Goal: Transaction & Acquisition: Obtain resource

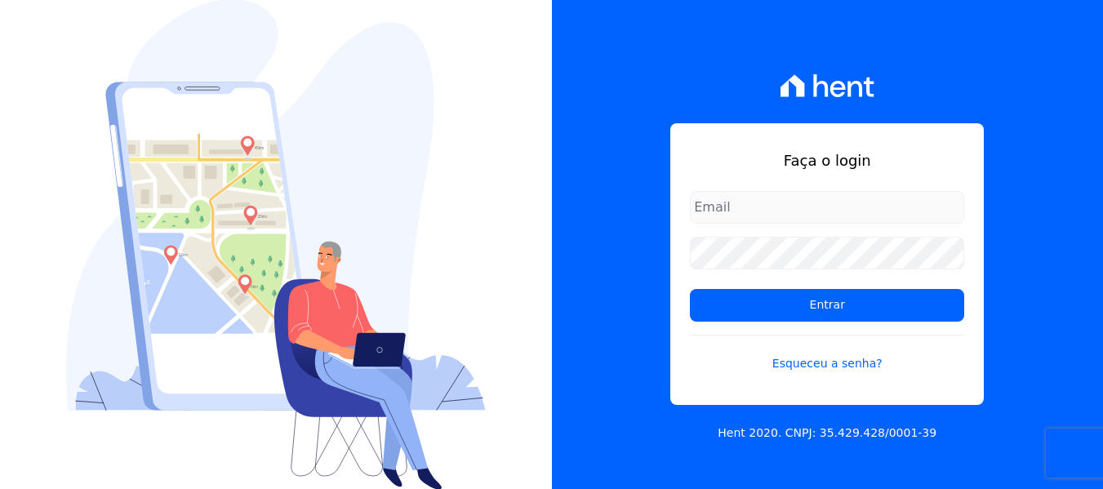
click at [768, 215] on input "email" at bounding box center [827, 207] width 274 height 33
type input "[PERSON_NAME][EMAIL_ADDRESS][DOMAIN_NAME]"
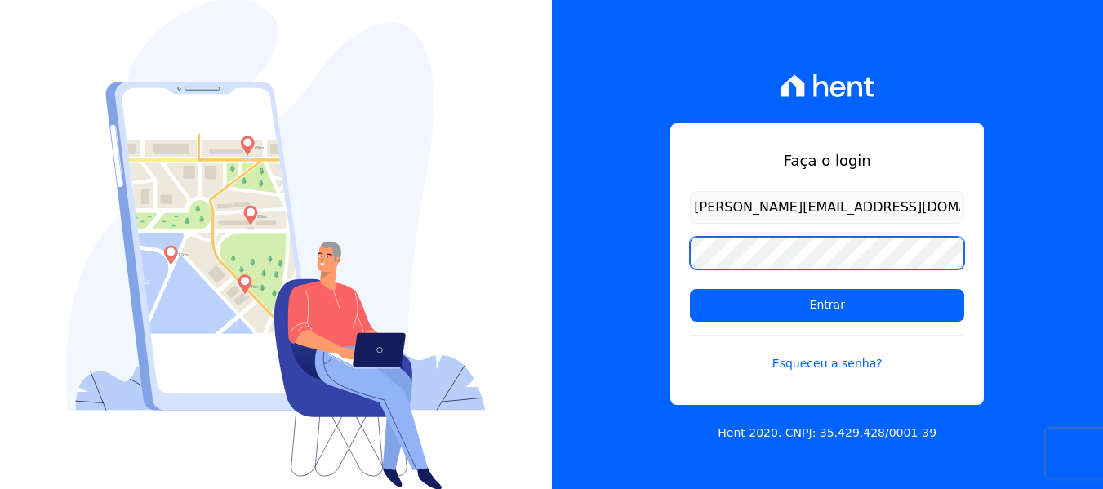
click at [690, 289] on input "Entrar" at bounding box center [827, 305] width 274 height 33
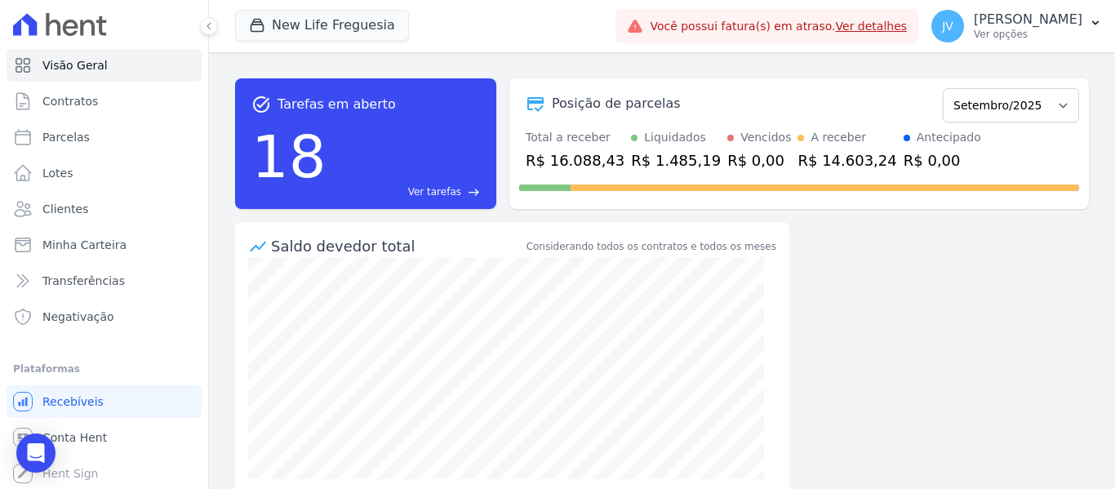
click at [907, 34] on span "Você possui fatura(s) em atraso. Ver detalhes" at bounding box center [778, 26] width 257 height 17
click at [908, 29] on link "Ver detalhes" at bounding box center [872, 26] width 72 height 13
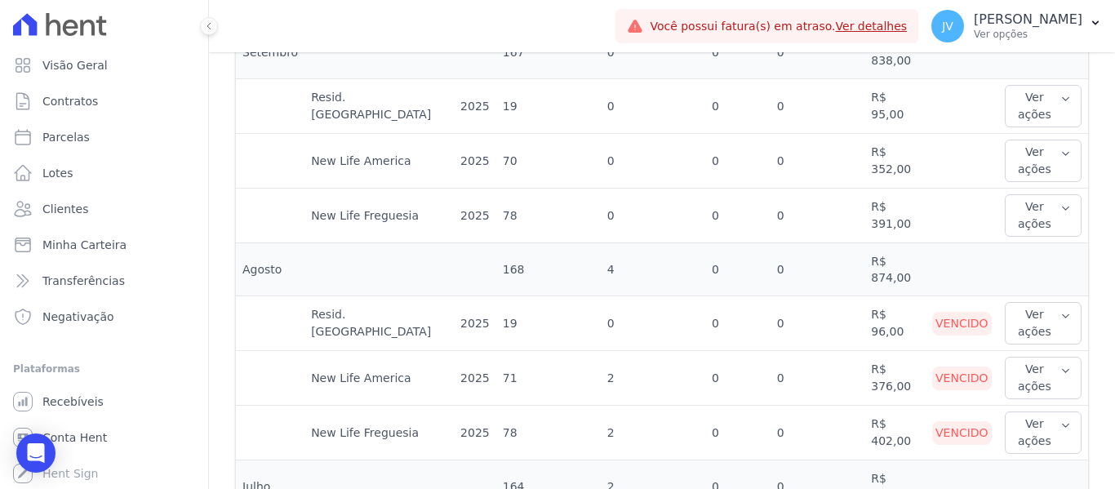
scroll to position [653, 0]
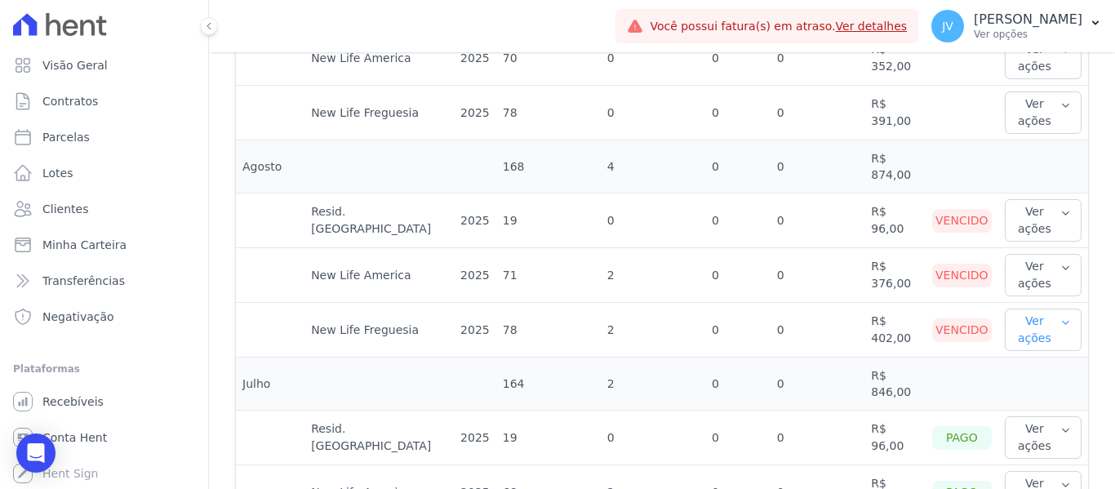
click at [1051, 317] on button "Ver ações" at bounding box center [1043, 330] width 77 height 42
click at [1036, 375] on link "Ver boleto" at bounding box center [1071, 383] width 121 height 17
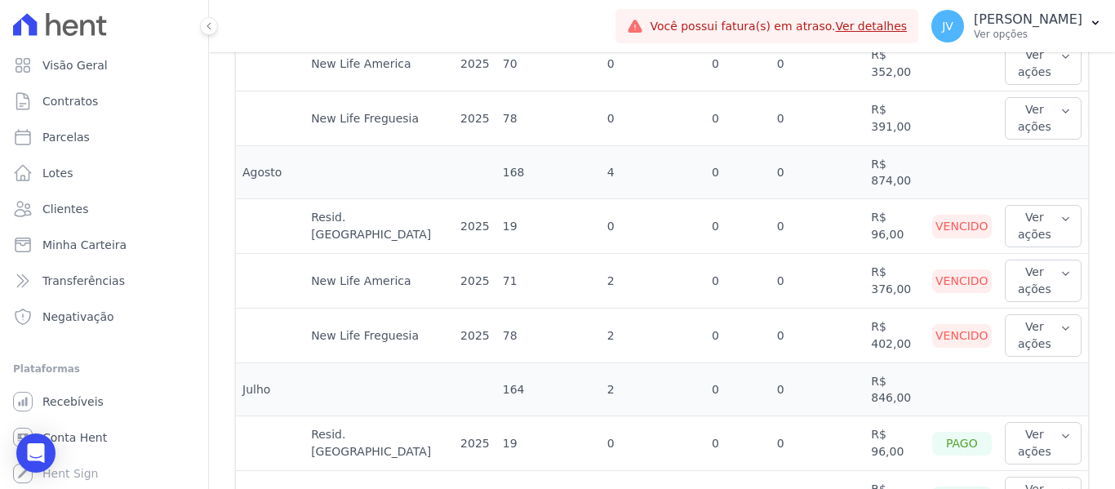
scroll to position [653, 0]
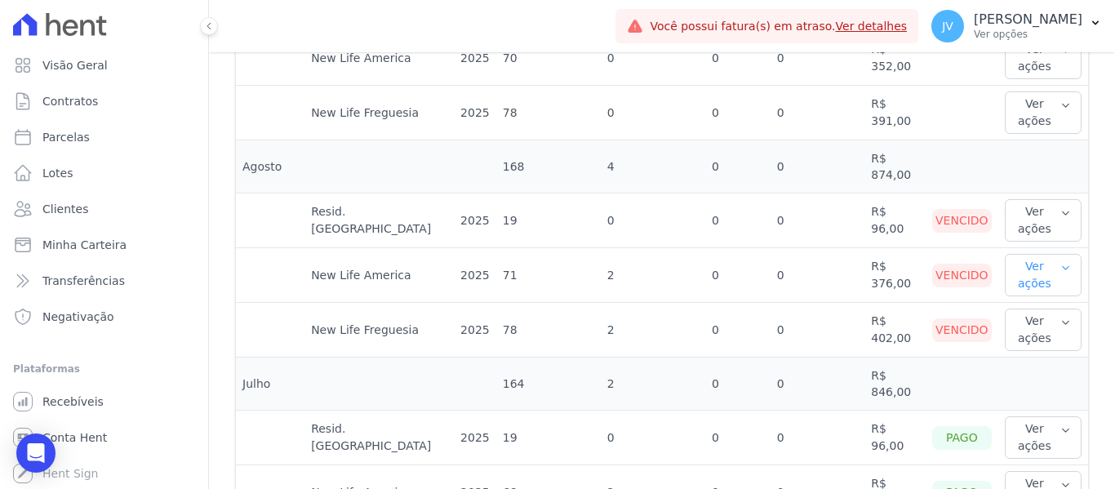
click at [1034, 254] on button "Ver ações" at bounding box center [1043, 275] width 77 height 42
click at [1032, 320] on link "Ver boleto" at bounding box center [1071, 328] width 121 height 17
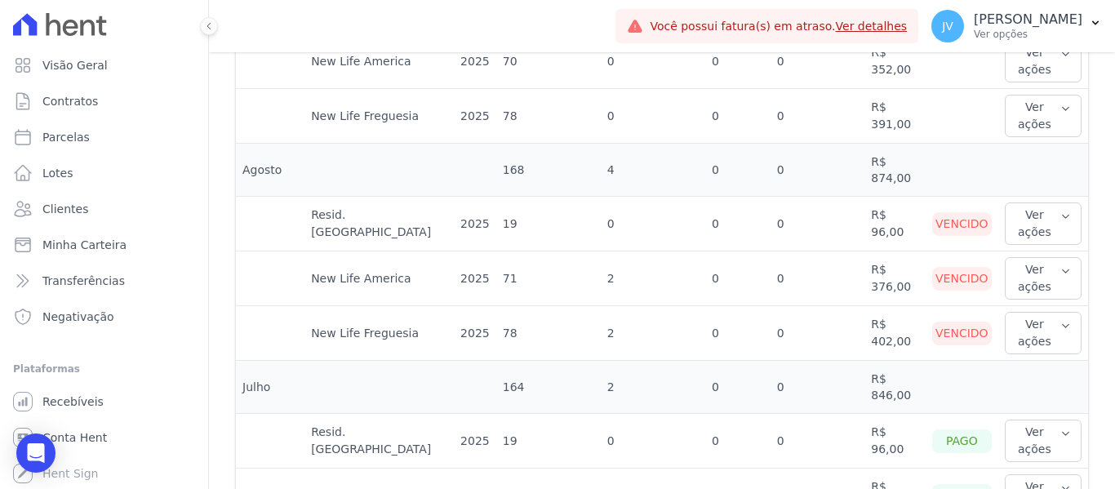
scroll to position [653, 0]
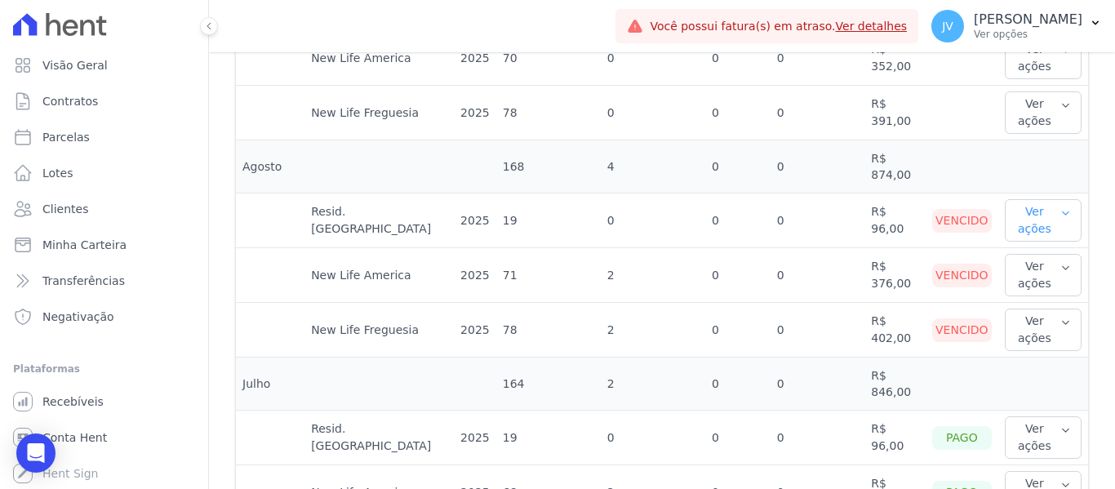
click at [1011, 203] on button "Ver ações" at bounding box center [1043, 220] width 77 height 42
click at [1014, 265] on link "Ver boleto" at bounding box center [1071, 273] width 121 height 17
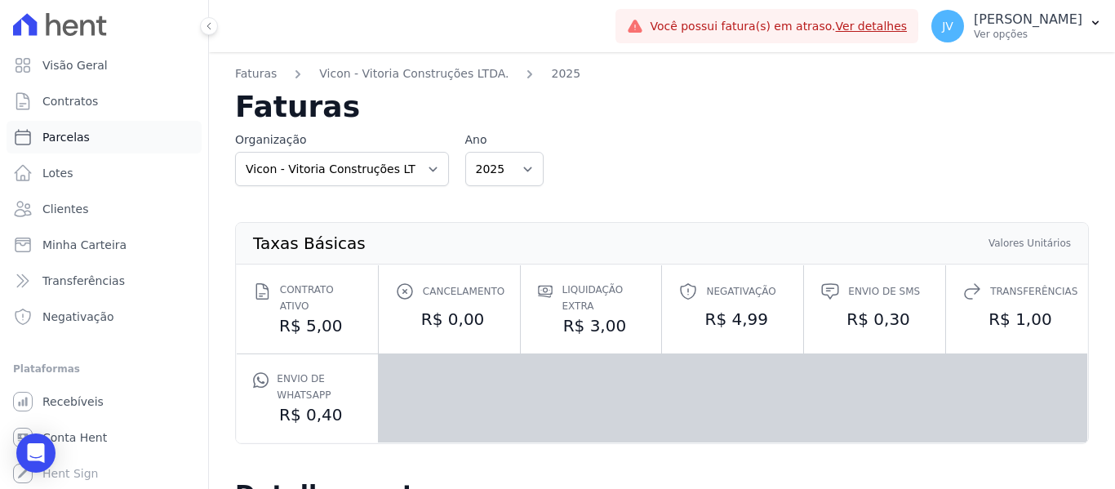
click at [79, 136] on span "Parcelas" at bounding box center [65, 137] width 47 height 16
select select
